Goal: Check status: Check status

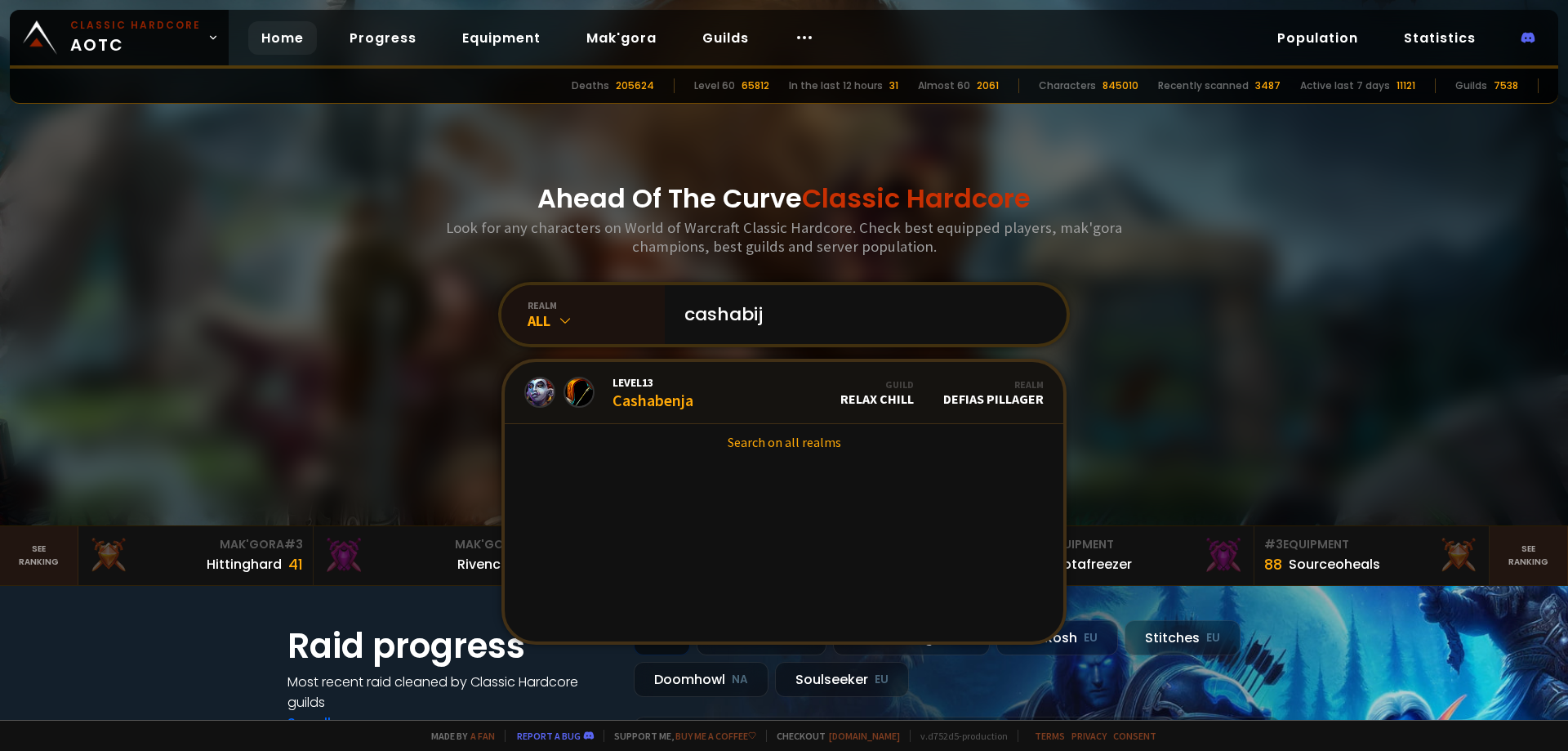
type input "cashabiji"
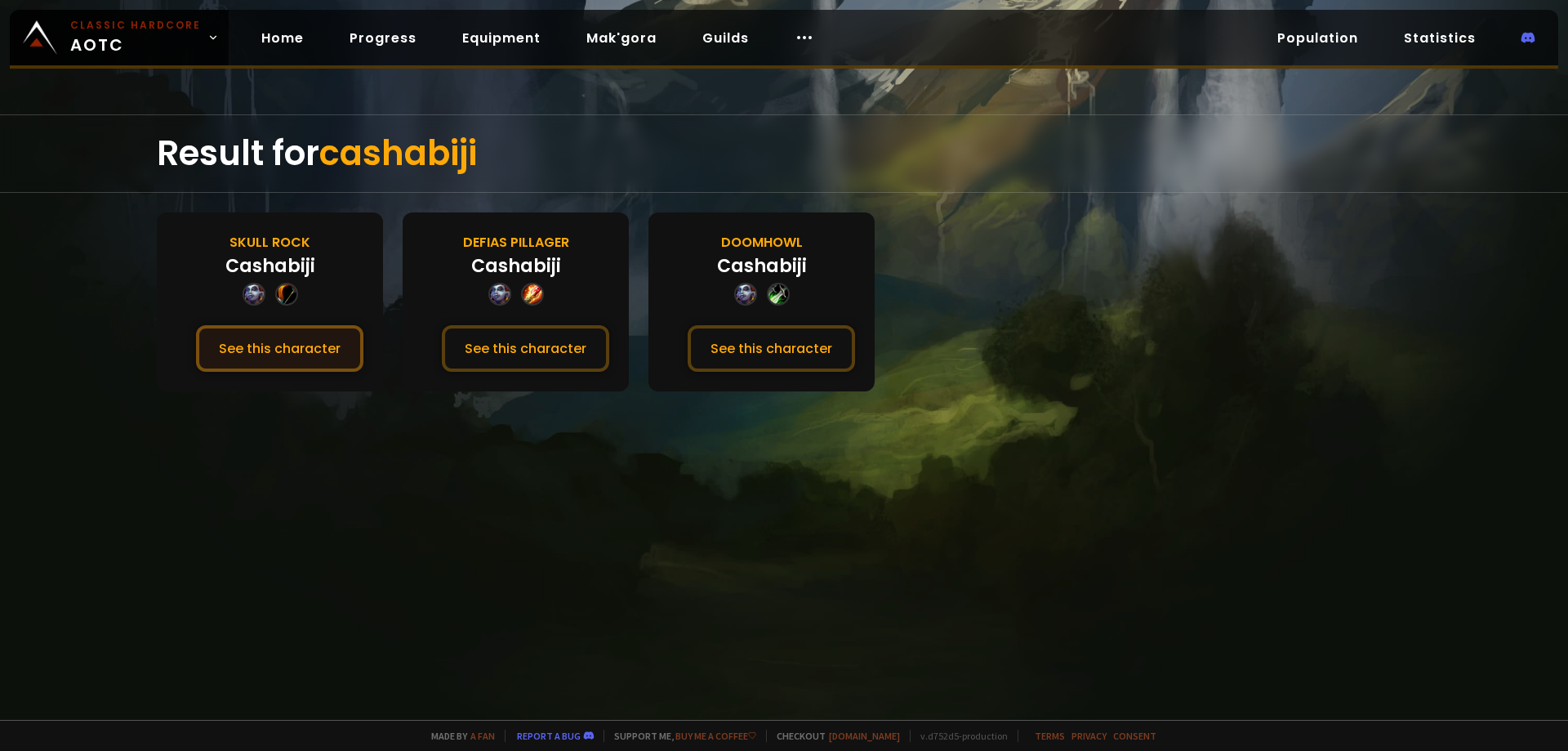
click at [312, 342] on button "See this character" at bounding box center [279, 348] width 167 height 47
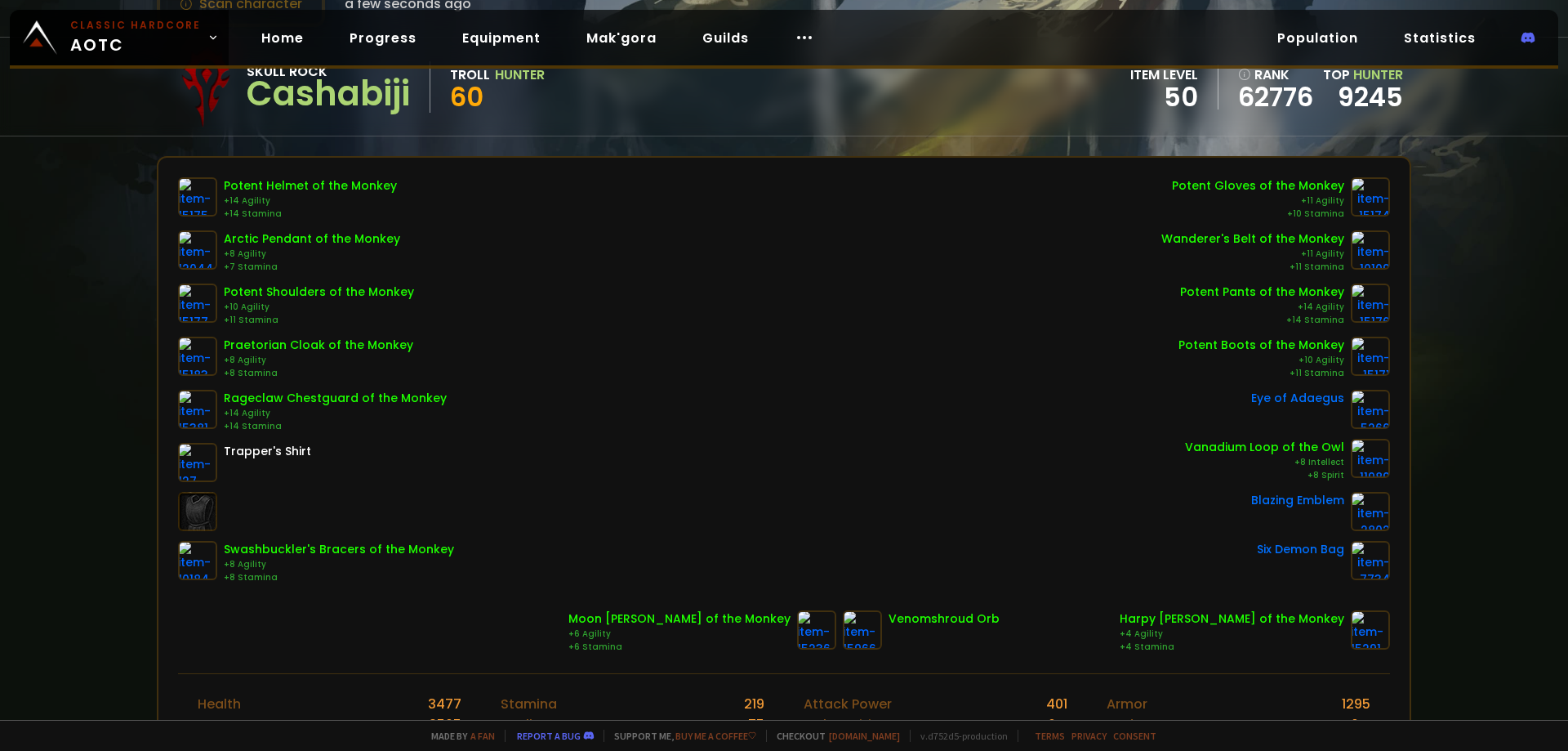
scroll to position [164, 0]
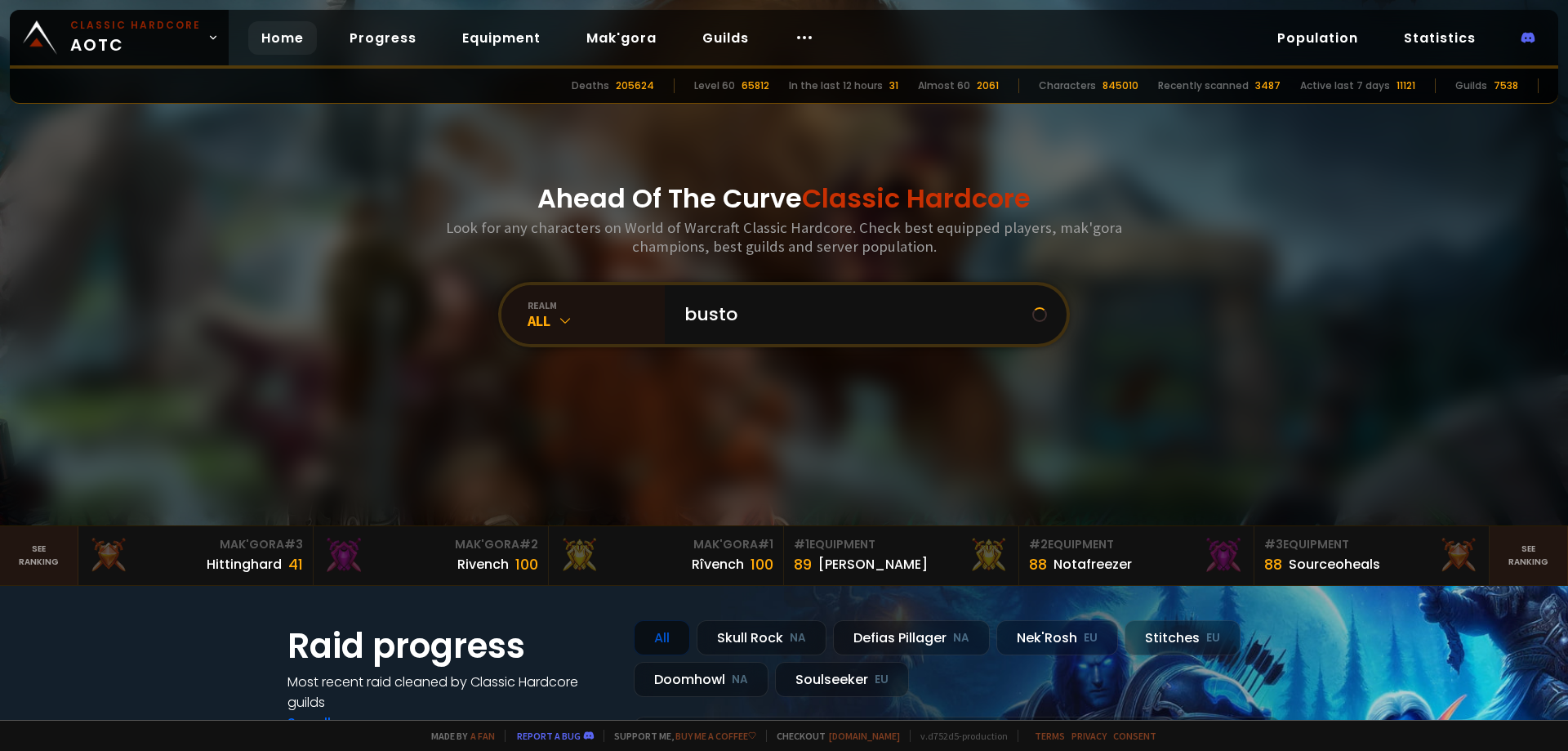
type input "bustop"
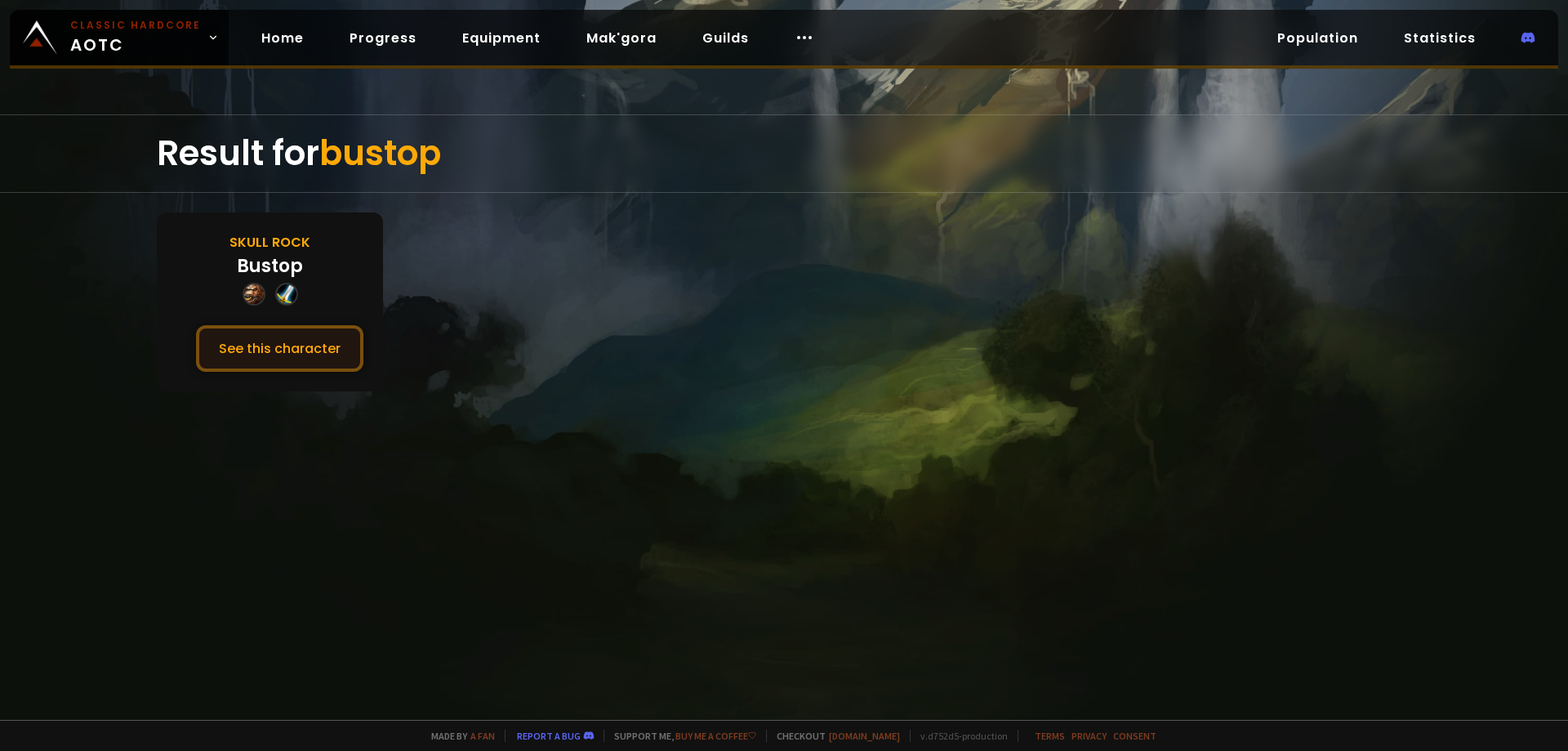
click at [242, 344] on button "See this character" at bounding box center [279, 348] width 167 height 47
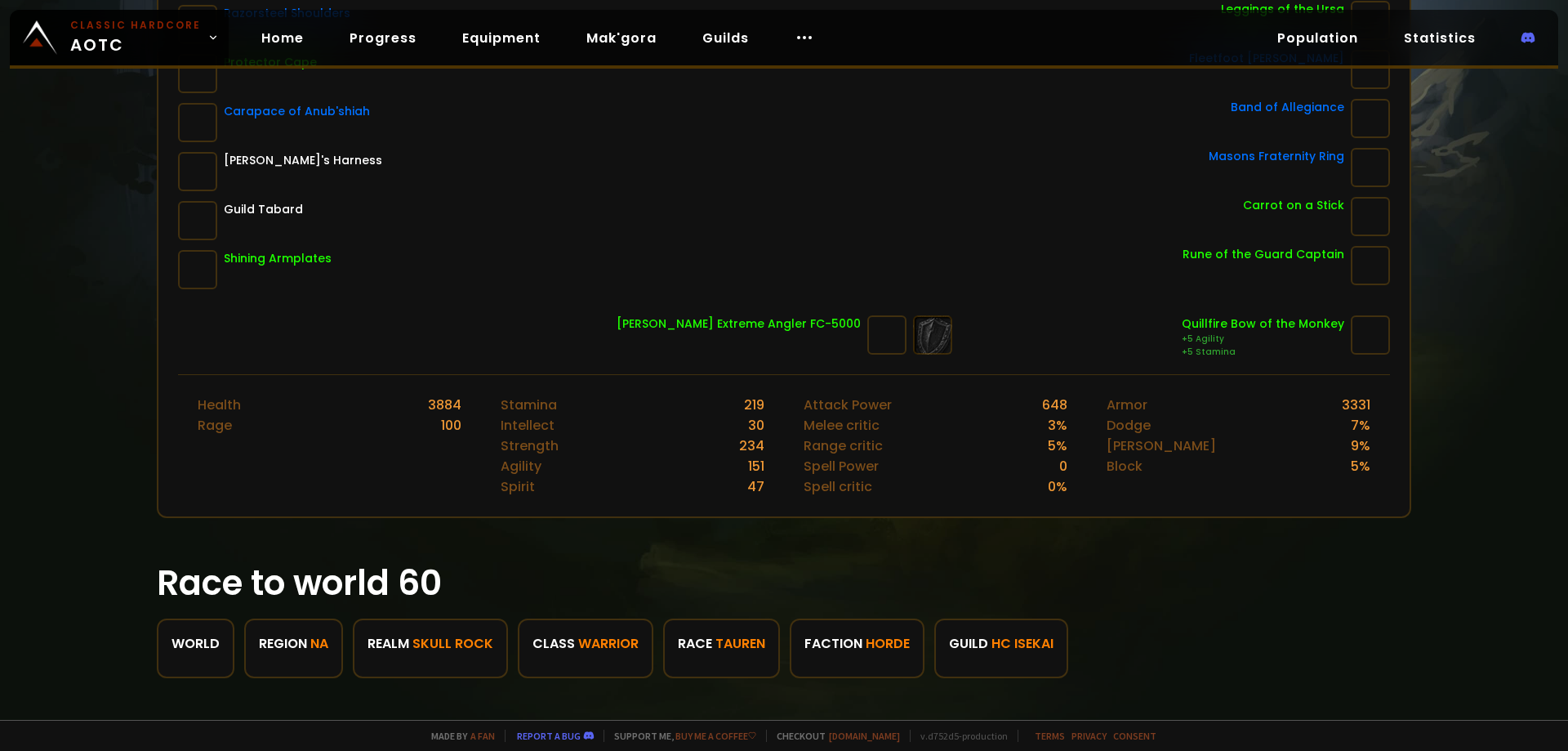
scroll to position [327, 0]
